Goal: Communication & Community: Answer question/provide support

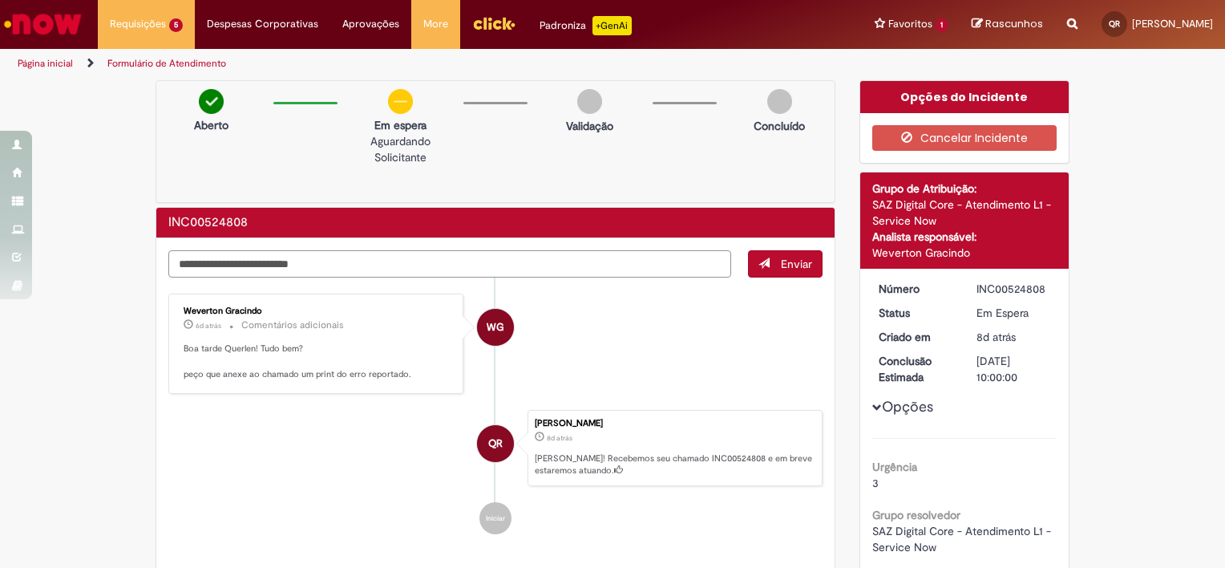
click at [269, 254] on textarea "Digite sua mensagem aqui..." at bounding box center [449, 263] width 563 height 27
type textarea "**********"
click at [771, 263] on button "Enviar" at bounding box center [785, 263] width 75 height 27
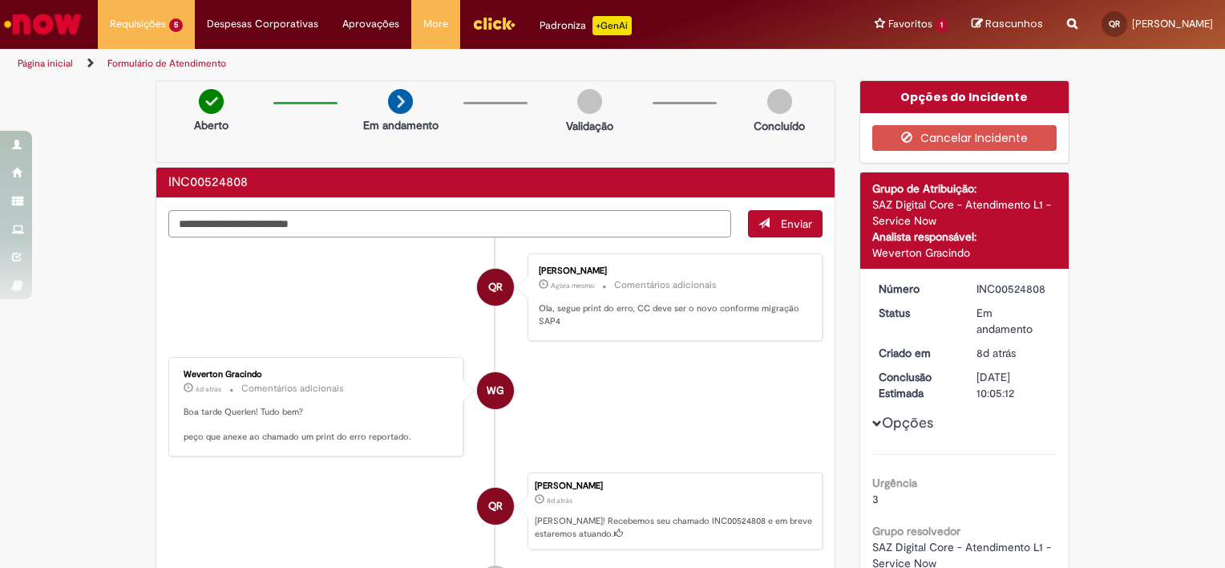
click at [311, 218] on textarea "Digite sua mensagem aqui..." at bounding box center [449, 223] width 563 height 27
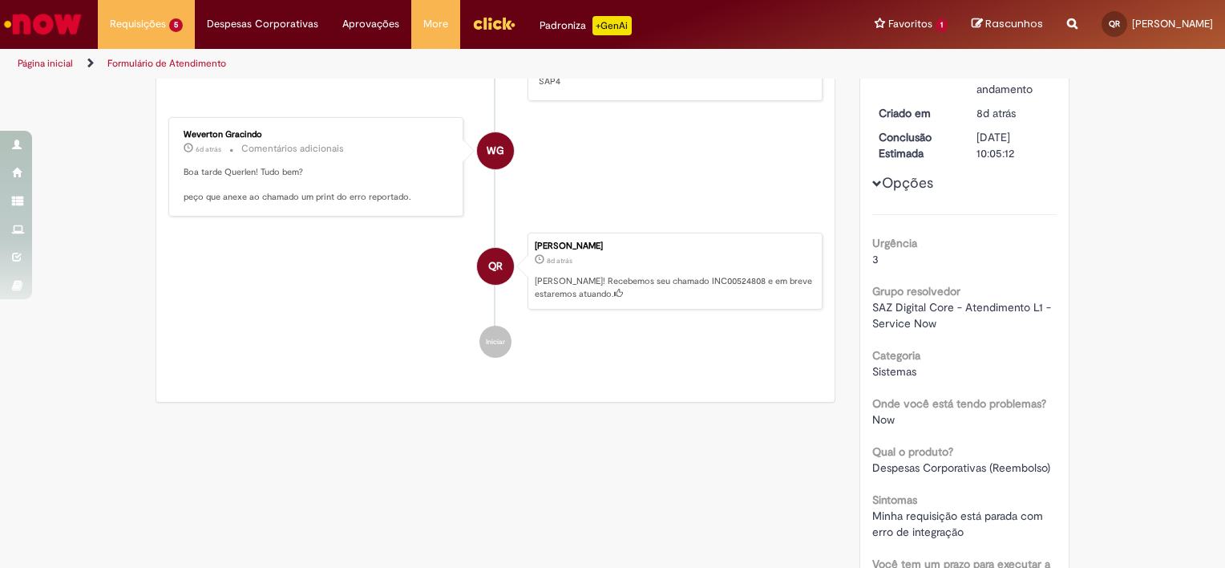
scroll to position [228, 0]
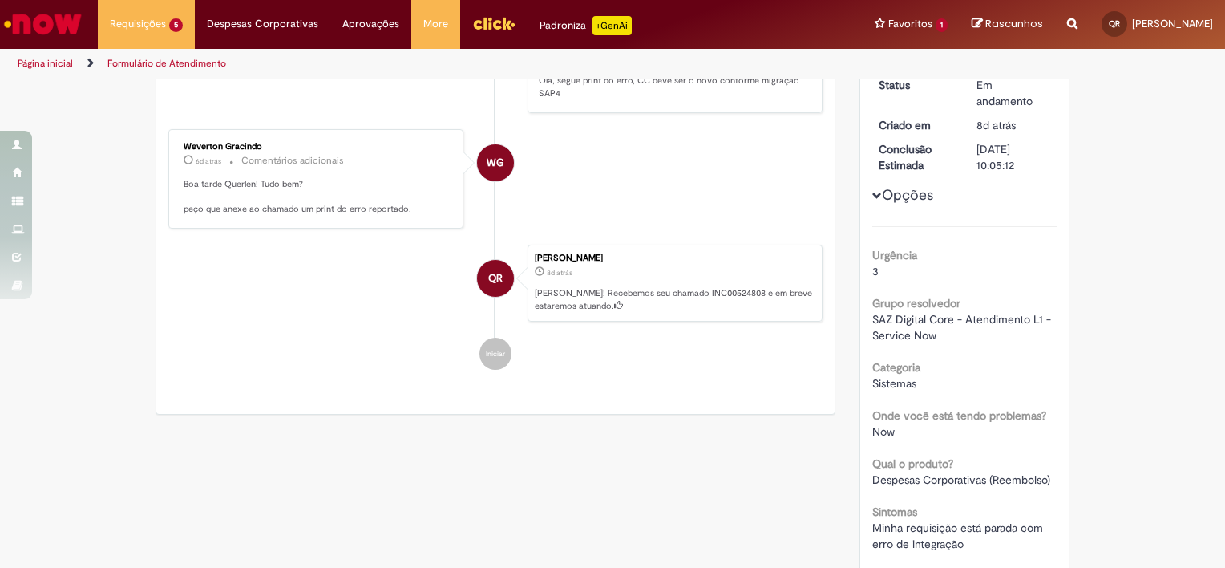
drag, startPoint x: 177, startPoint y: 143, endPoint x: 260, endPoint y: 146, distance: 82.7
click at [260, 146] on div "Weverton Gracindo" at bounding box center [317, 147] width 267 height 10
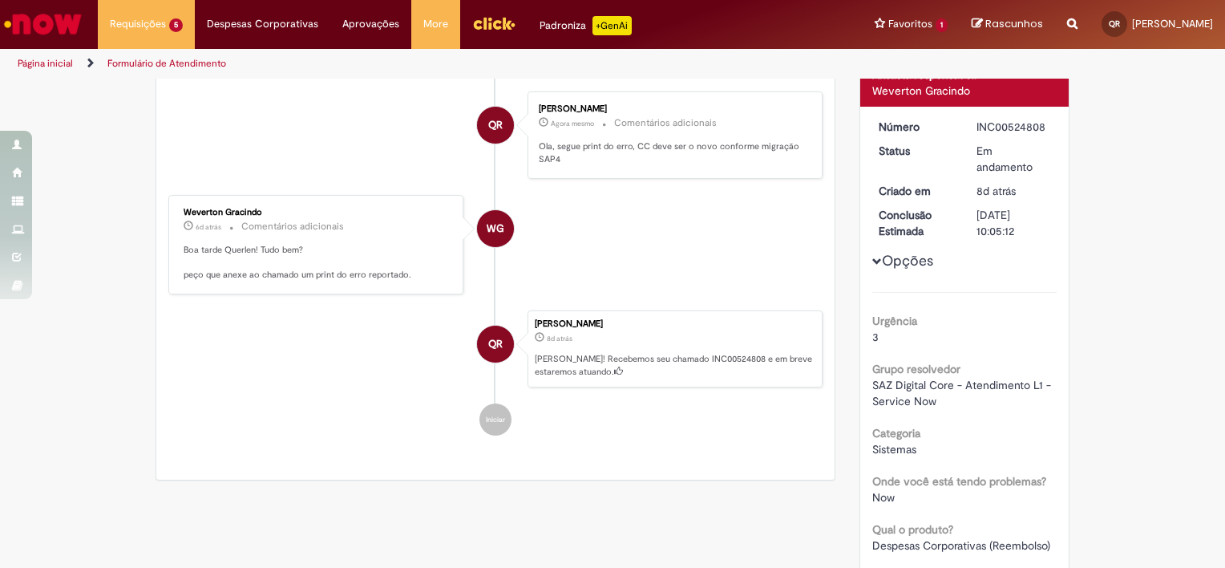
scroll to position [0, 0]
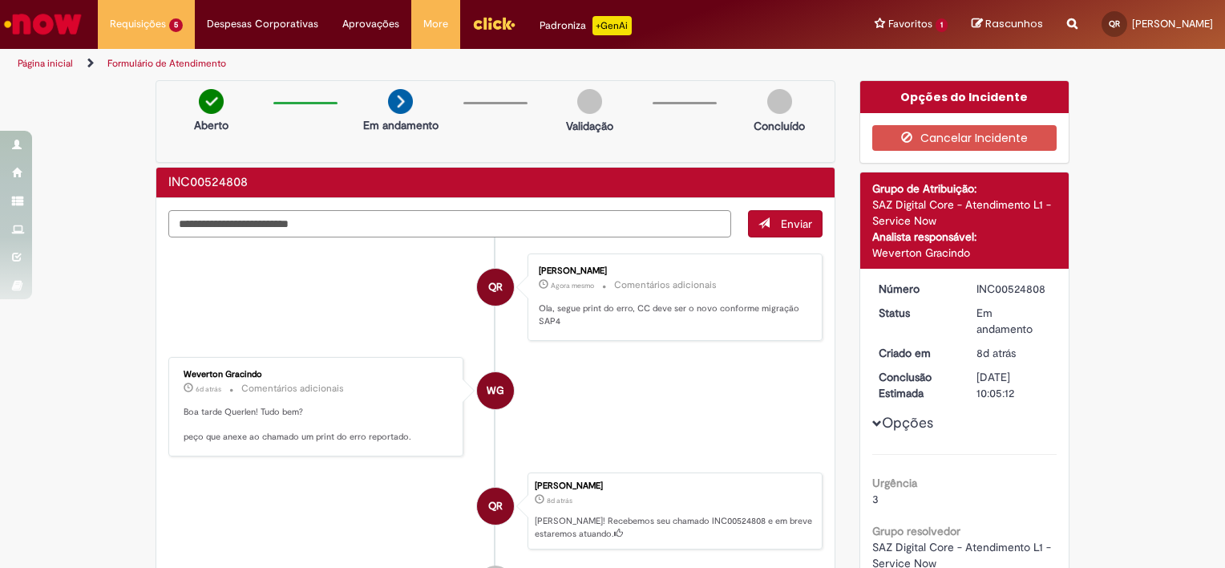
click at [383, 225] on textarea "Digite sua mensagem aqui..." at bounding box center [449, 223] width 563 height 27
type textarea "**********"
drag, startPoint x: 446, startPoint y: 221, endPoint x: 67, endPoint y: 227, distance: 379.4
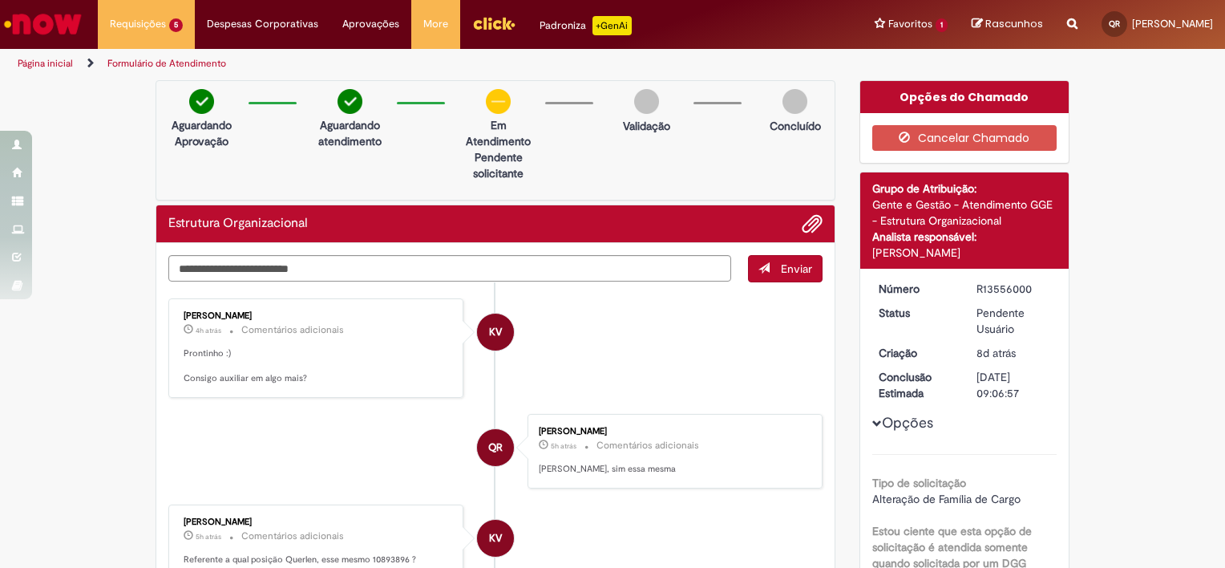
scroll to position [372, 0]
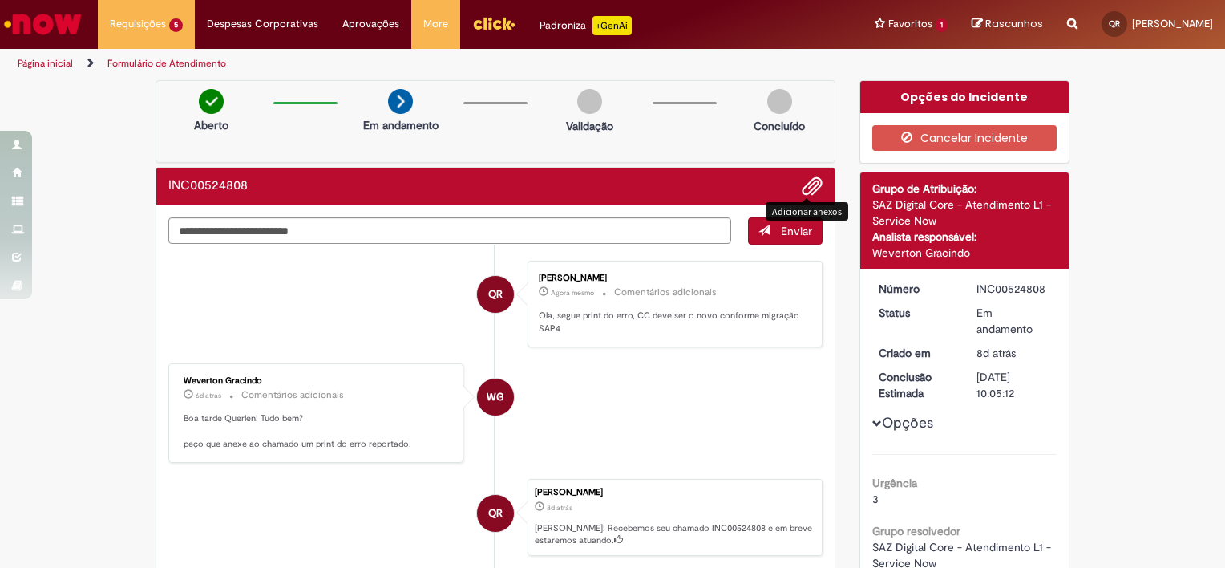
click at [804, 188] on span "Adicionar anexos" at bounding box center [812, 186] width 19 height 19
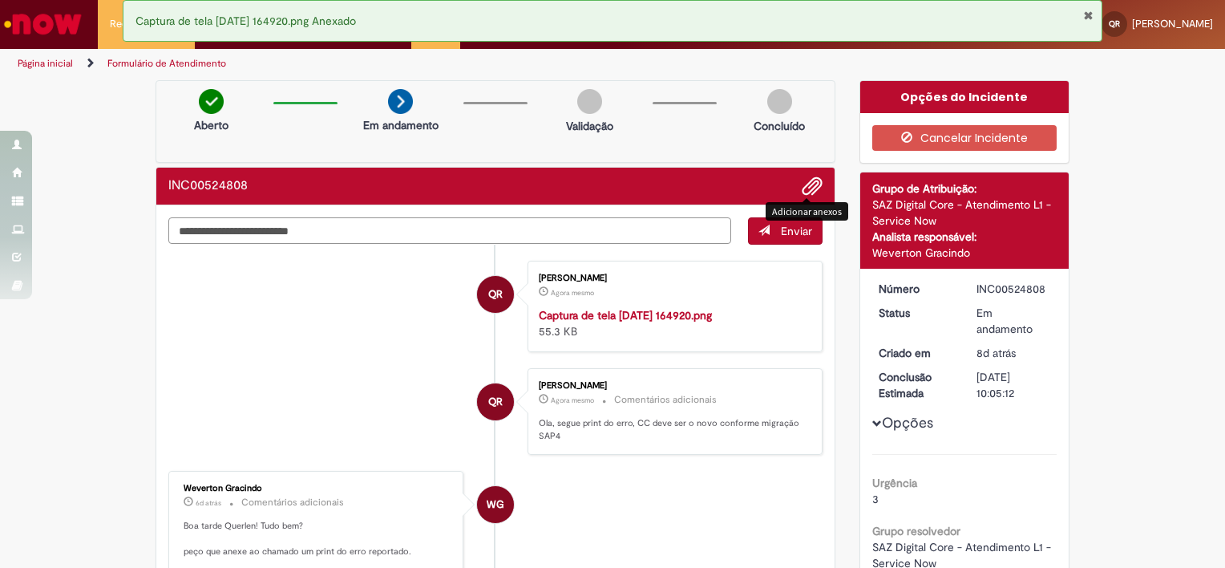
click at [462, 229] on textarea "Digite sua mensagem aqui..." at bounding box center [449, 230] width 563 height 27
type textarea "*"
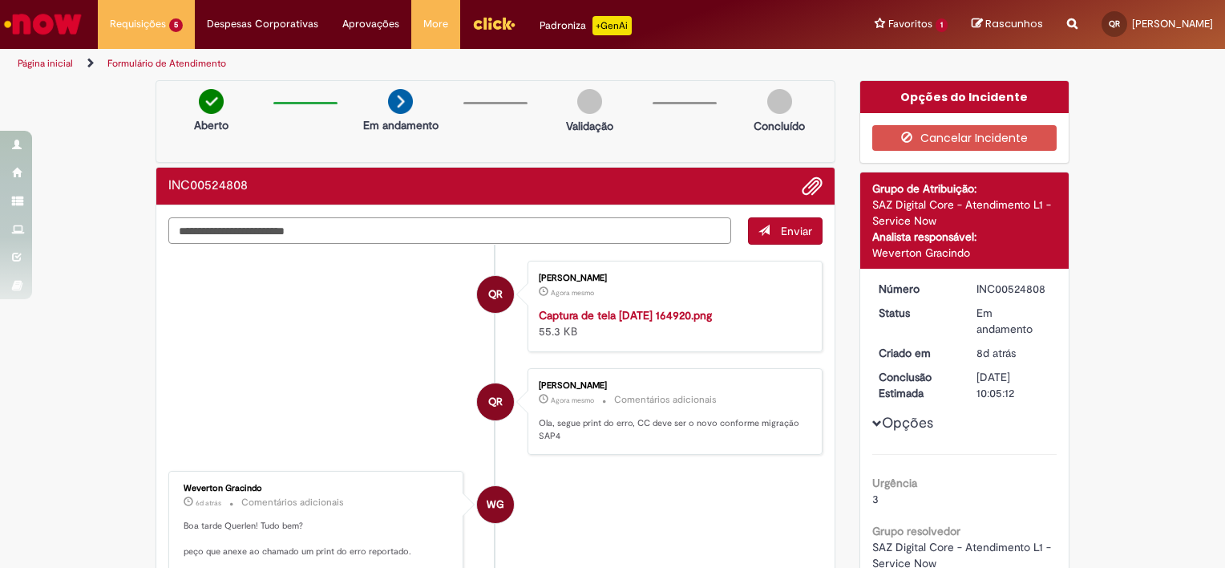
type textarea "**********"
drag, startPoint x: 346, startPoint y: 231, endPoint x: 260, endPoint y: 225, distance: 86.9
click at [260, 225] on textarea "**********" at bounding box center [449, 230] width 563 height 27
drag, startPoint x: 310, startPoint y: 277, endPoint x: 427, endPoint y: 262, distance: 117.3
click at [313, 277] on li "QR Querlen Ribeiro 1m atrás 1m atrás Captura de tela 2025-09-29 164920.png 55.3…" at bounding box center [495, 306] width 654 height 91
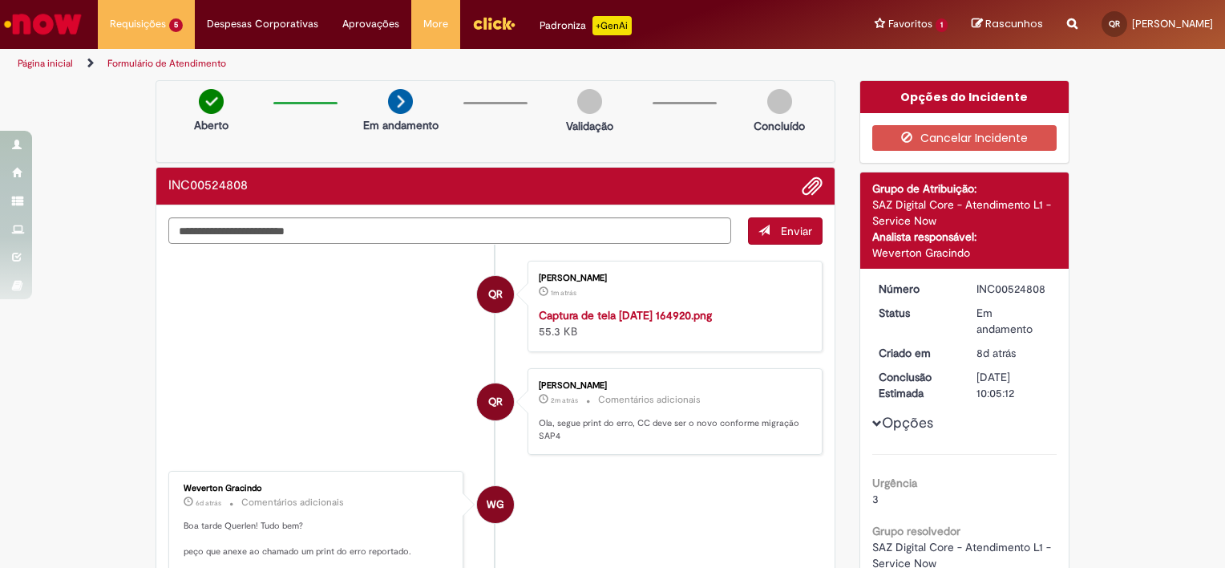
drag, startPoint x: 790, startPoint y: 229, endPoint x: 799, endPoint y: 230, distance: 9.0
click at [791, 229] on span "Enviar" at bounding box center [796, 231] width 31 height 14
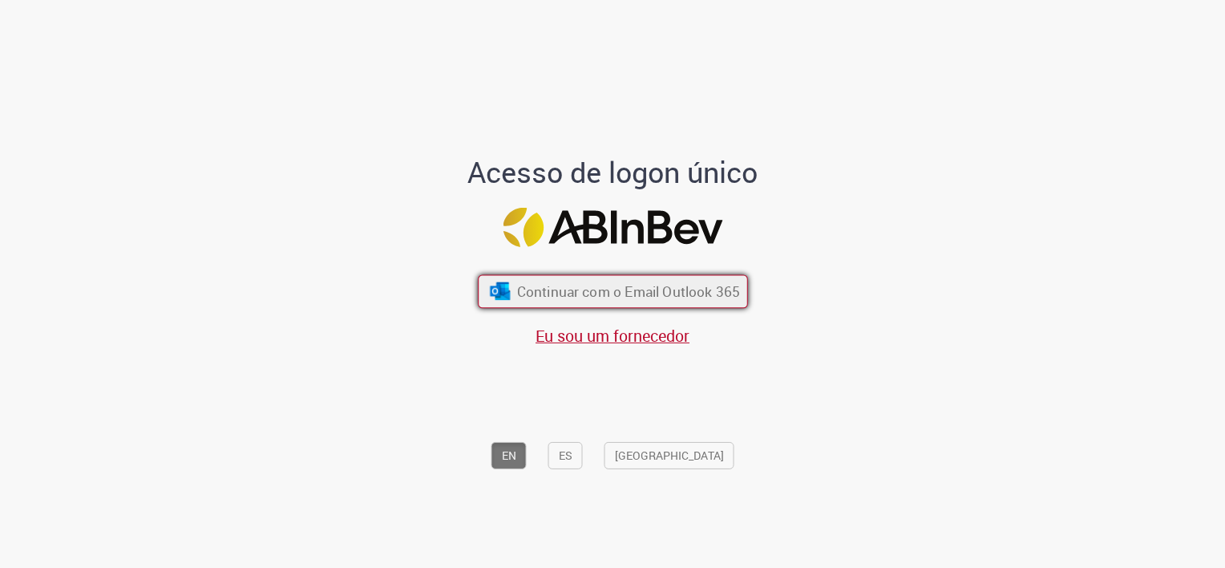
click at [662, 295] on span "Continuar com o Email Outlook 365" at bounding box center [627, 291] width 223 height 18
